Goal: Communication & Community: Share content

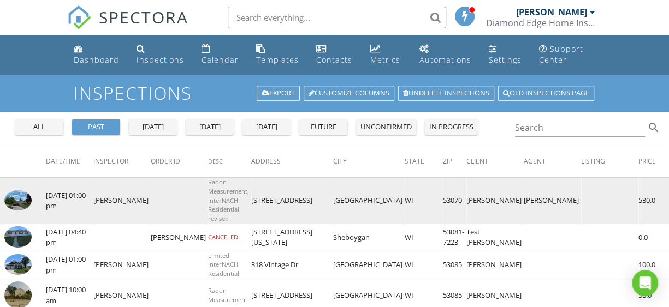
click at [13, 198] on img at bounding box center [17, 201] width 27 height 21
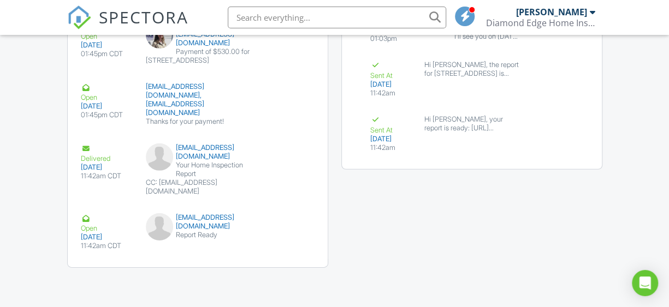
scroll to position [1491, 0]
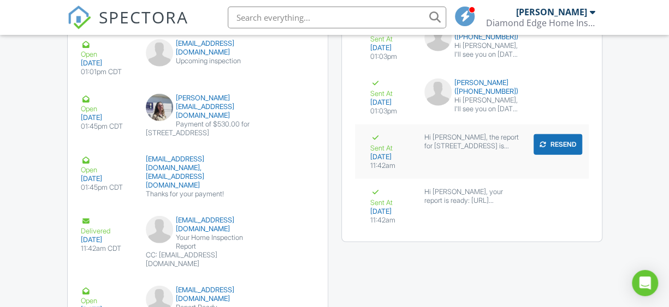
click at [457, 146] on div "Hi [PERSON_NAME], the report for [STREET_ADDRESS] is ready: [URL][DOMAIN_NAME] …" at bounding box center [471, 141] width 95 height 17
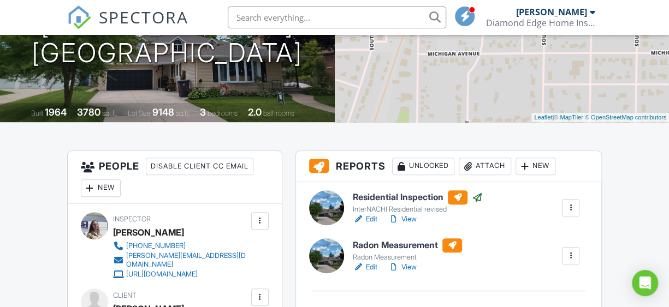
scroll to position [0, 0]
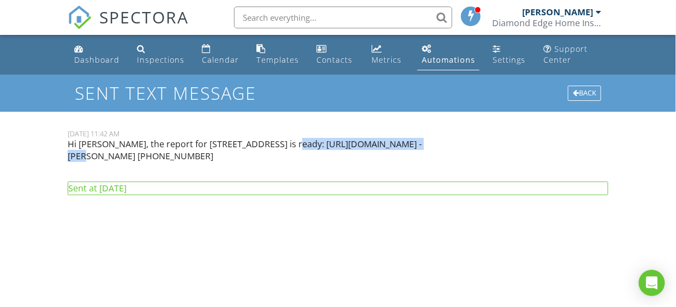
drag, startPoint x: 275, startPoint y: 142, endPoint x: 429, endPoint y: 142, distance: 154.5
click at [429, 142] on p "Hi [PERSON_NAME], the report for [STREET_ADDRESS] is ready: [URL][DOMAIN_NAME] …" at bounding box center [269, 150] width 402 height 25
copy p "https://app.spectora.com/u/hWC1fMh"
click at [592, 92] on div "Back" at bounding box center [584, 93] width 33 height 15
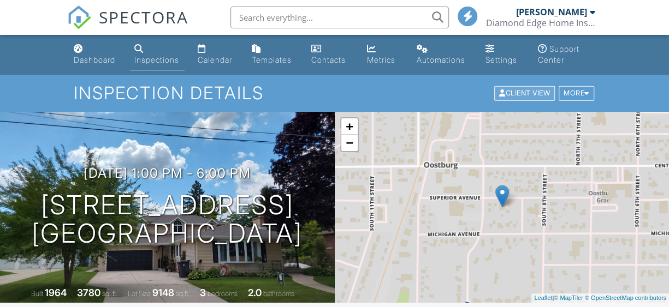
click at [516, 92] on div "Client View" at bounding box center [524, 93] width 61 height 15
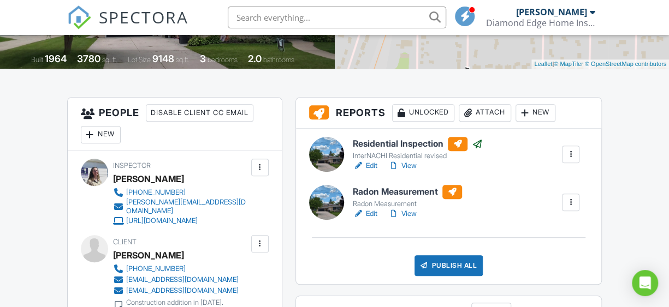
scroll to position [218, 0]
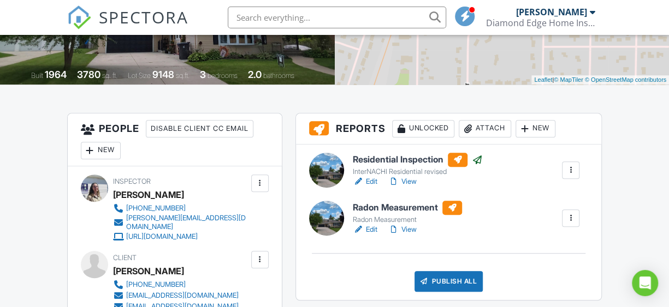
click at [571, 215] on div at bounding box center [570, 218] width 11 height 11
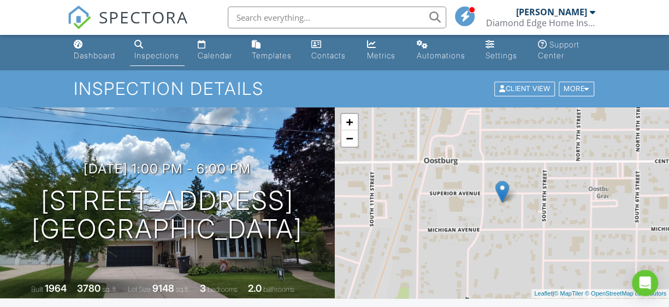
scroll to position [0, 0]
